Goal: Information Seeking & Learning: Learn about a topic

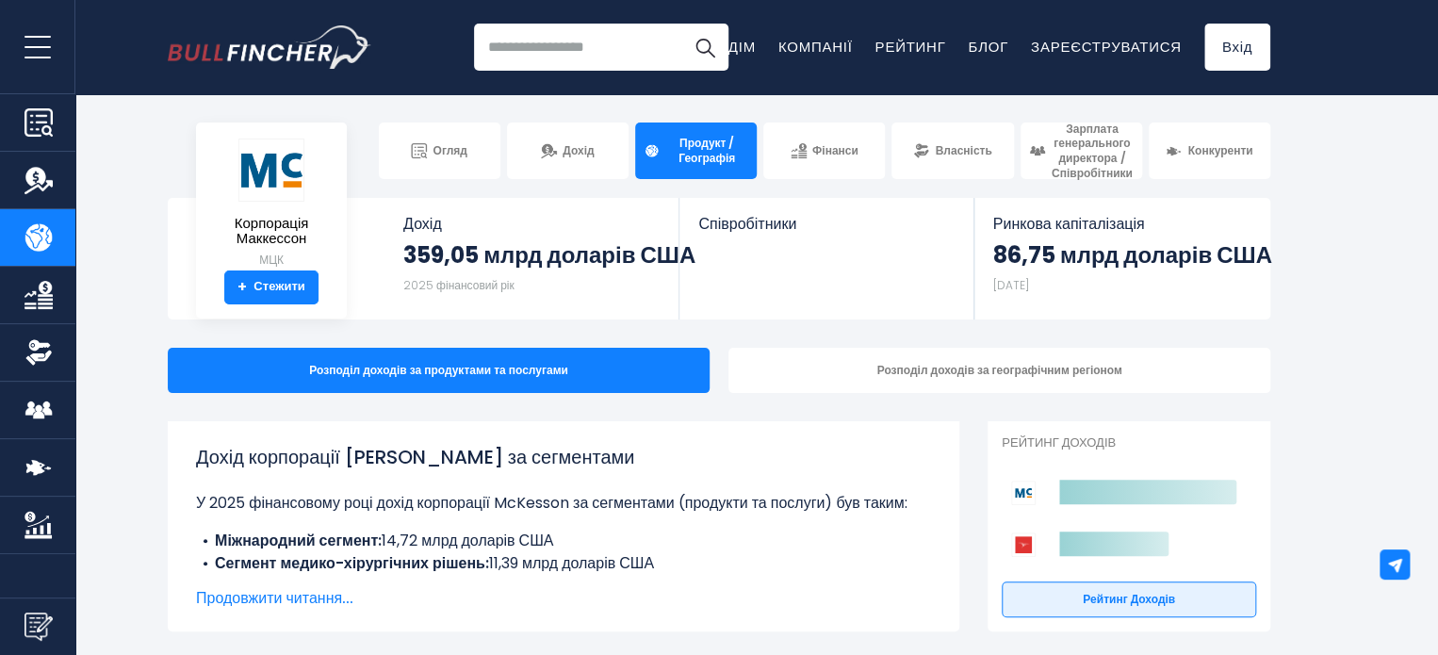
scroll to position [94, 0]
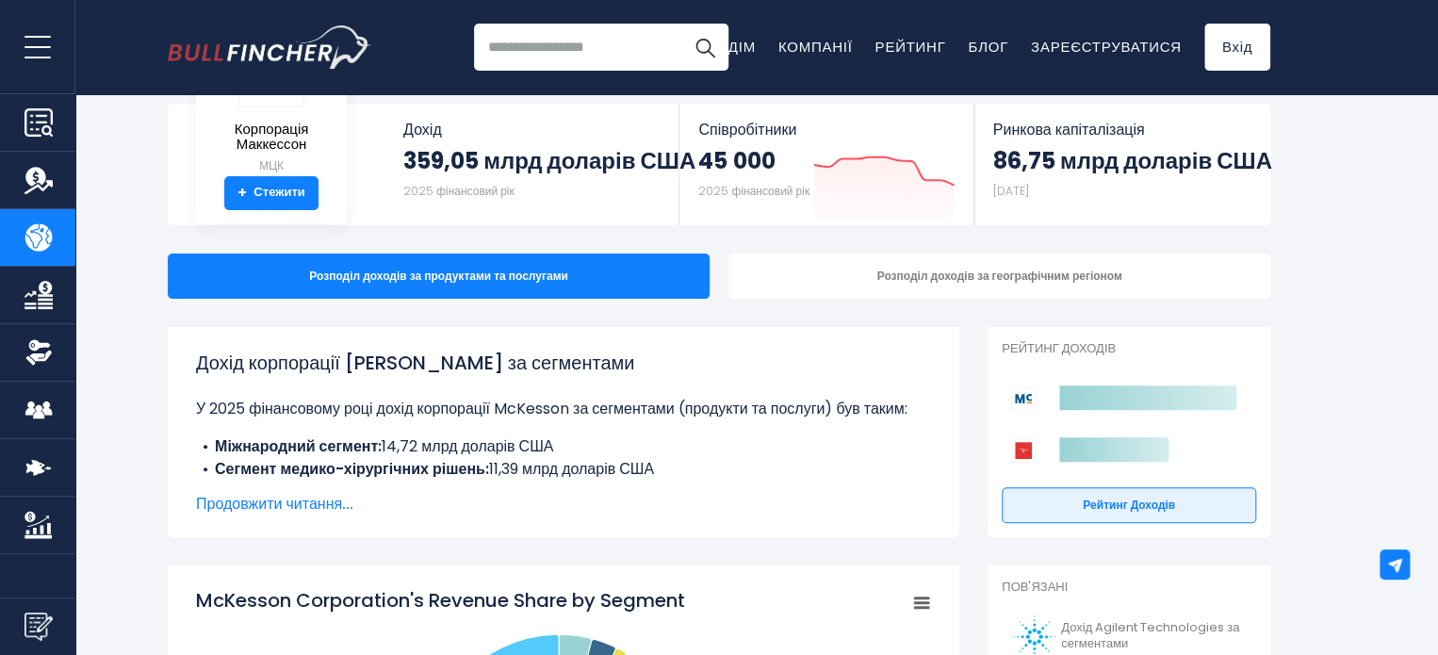
click at [306, 503] on font "Продовжити читання..." at bounding box center [274, 504] width 157 height 22
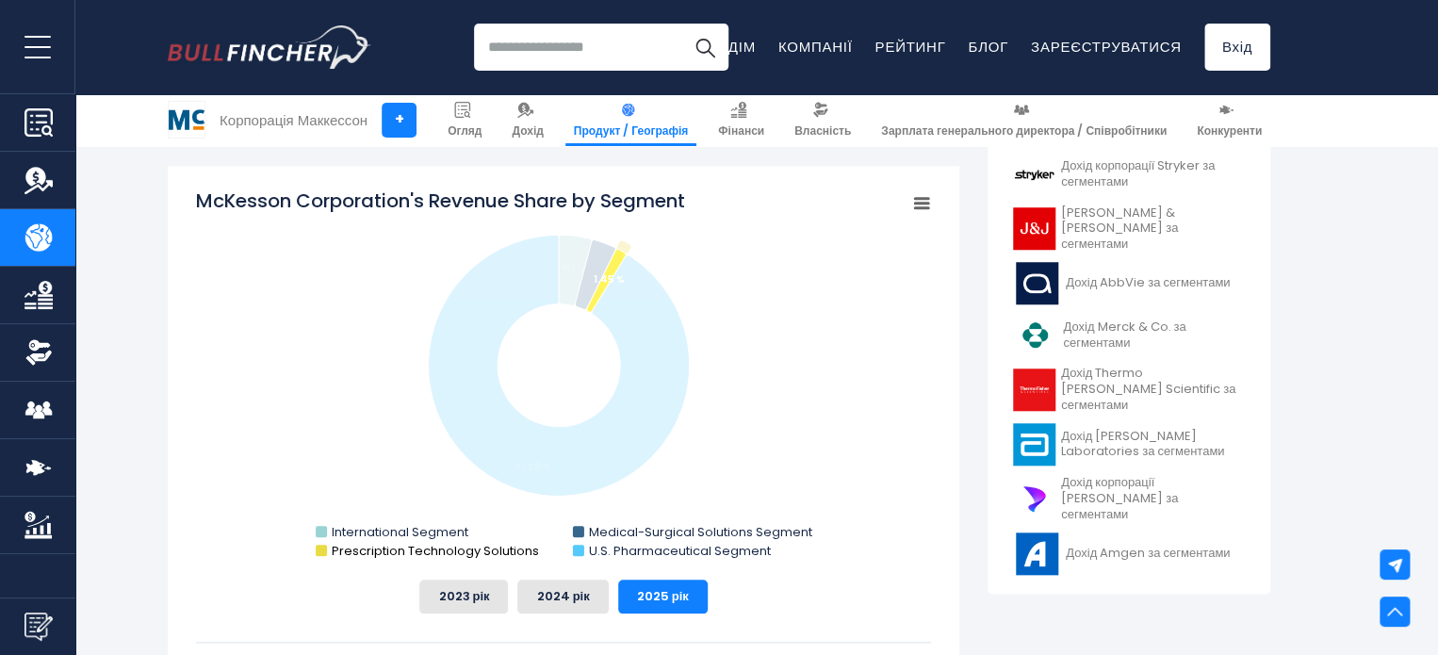
scroll to position [848, 0]
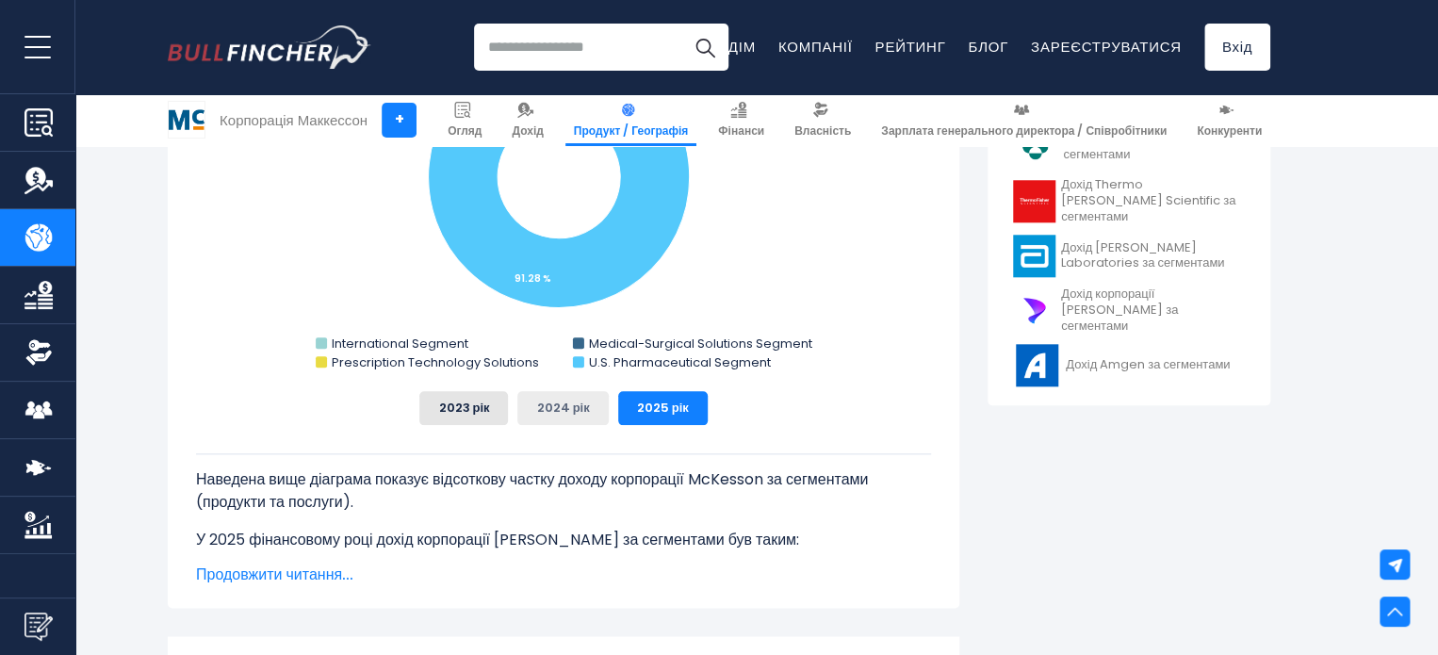
click at [568, 415] on font "2024 рік" at bounding box center [562, 407] width 53 height 18
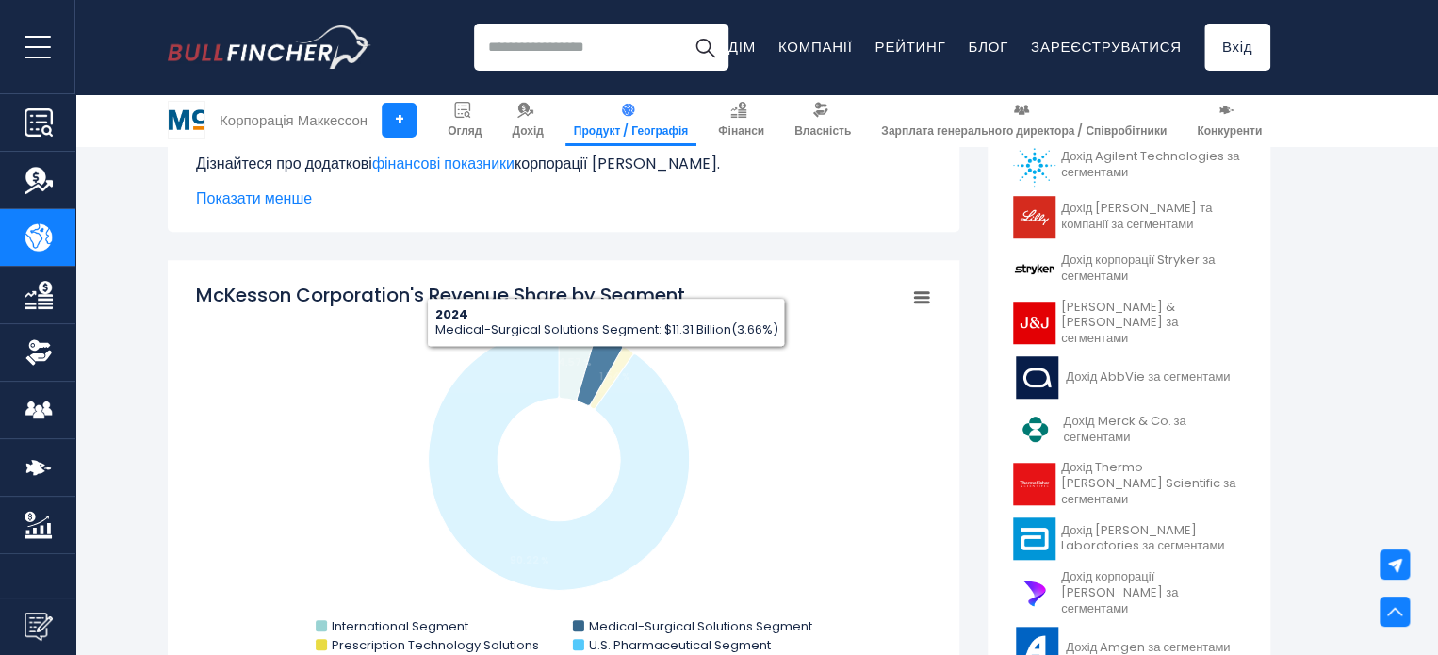
scroll to position [659, 0]
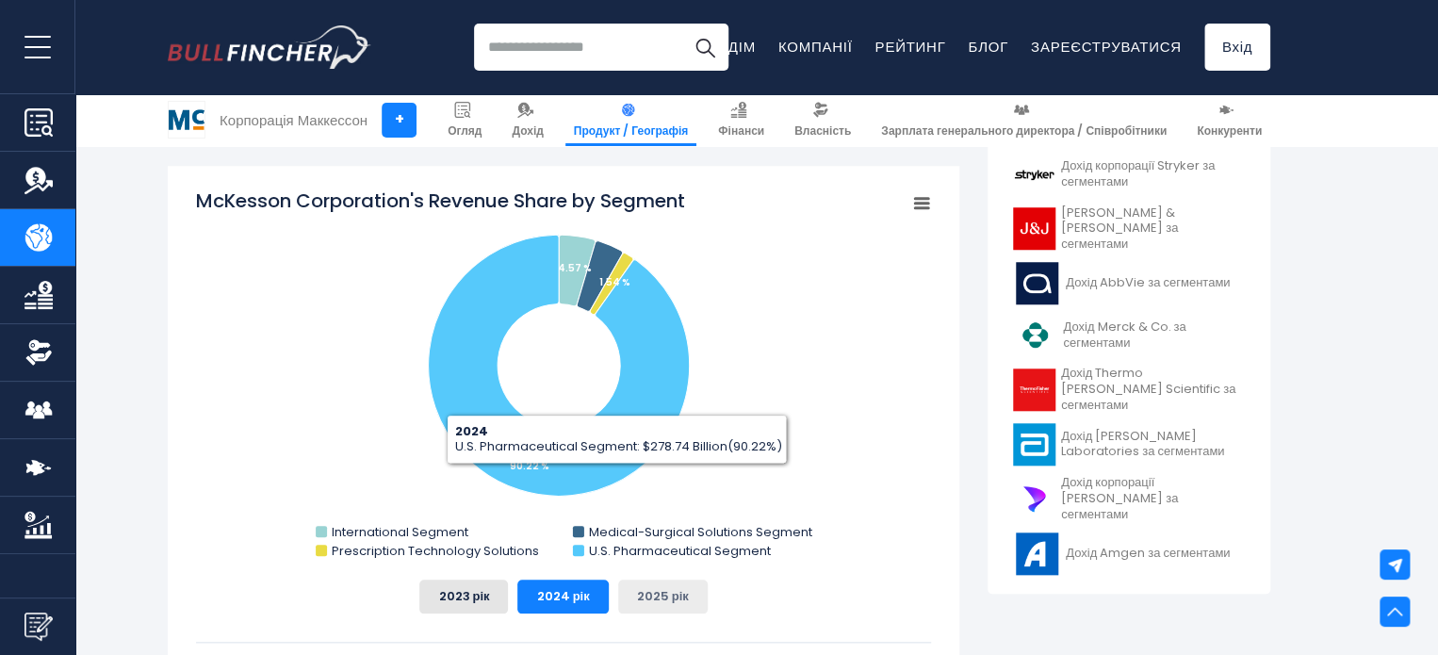
click at [648, 596] on font "2025 рік" at bounding box center [663, 596] width 52 height 18
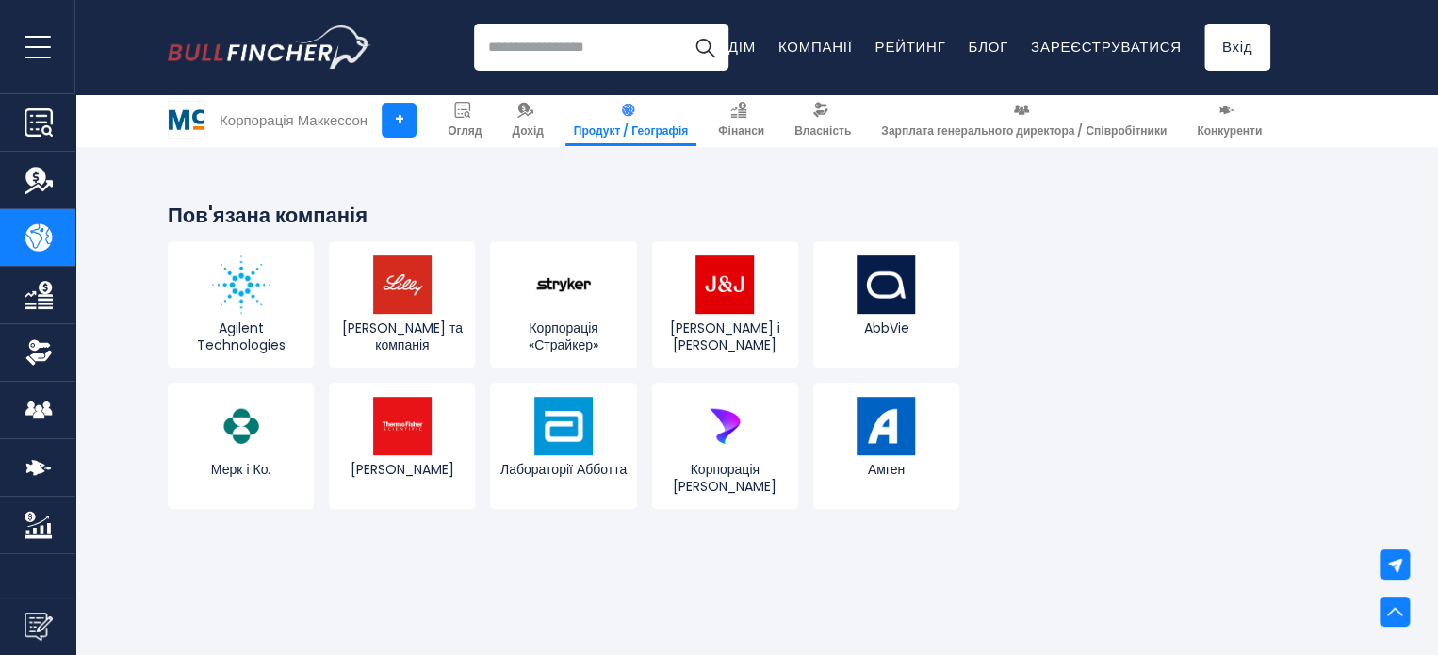
scroll to position [3768, 0]
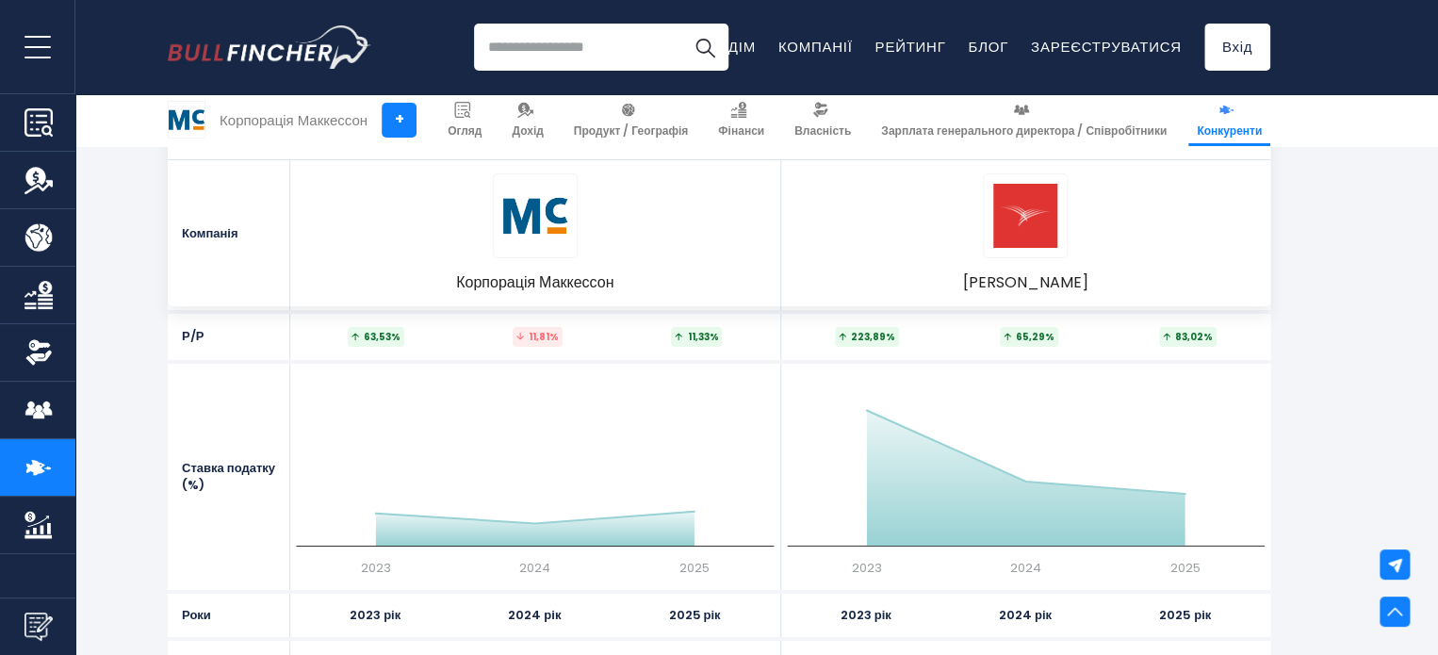
scroll to position [2732, 0]
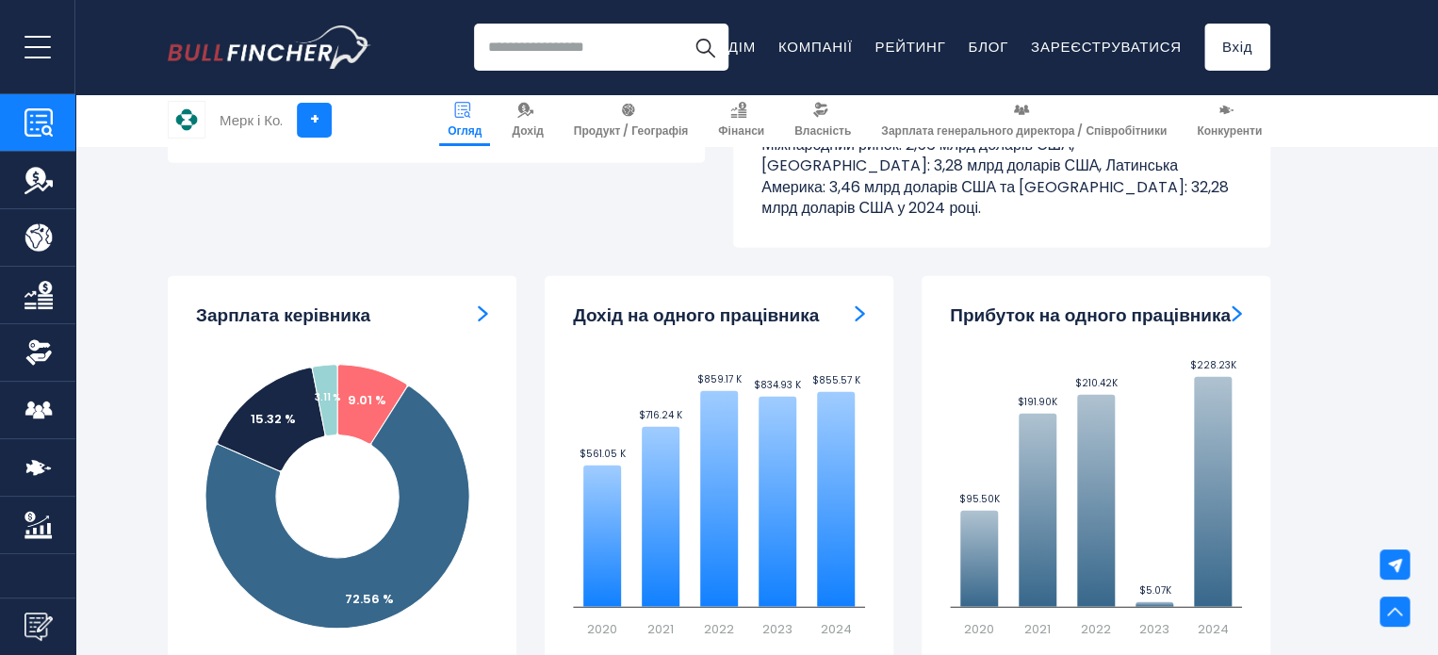
scroll to position [2638, 0]
